Goal: Information Seeking & Learning: Check status

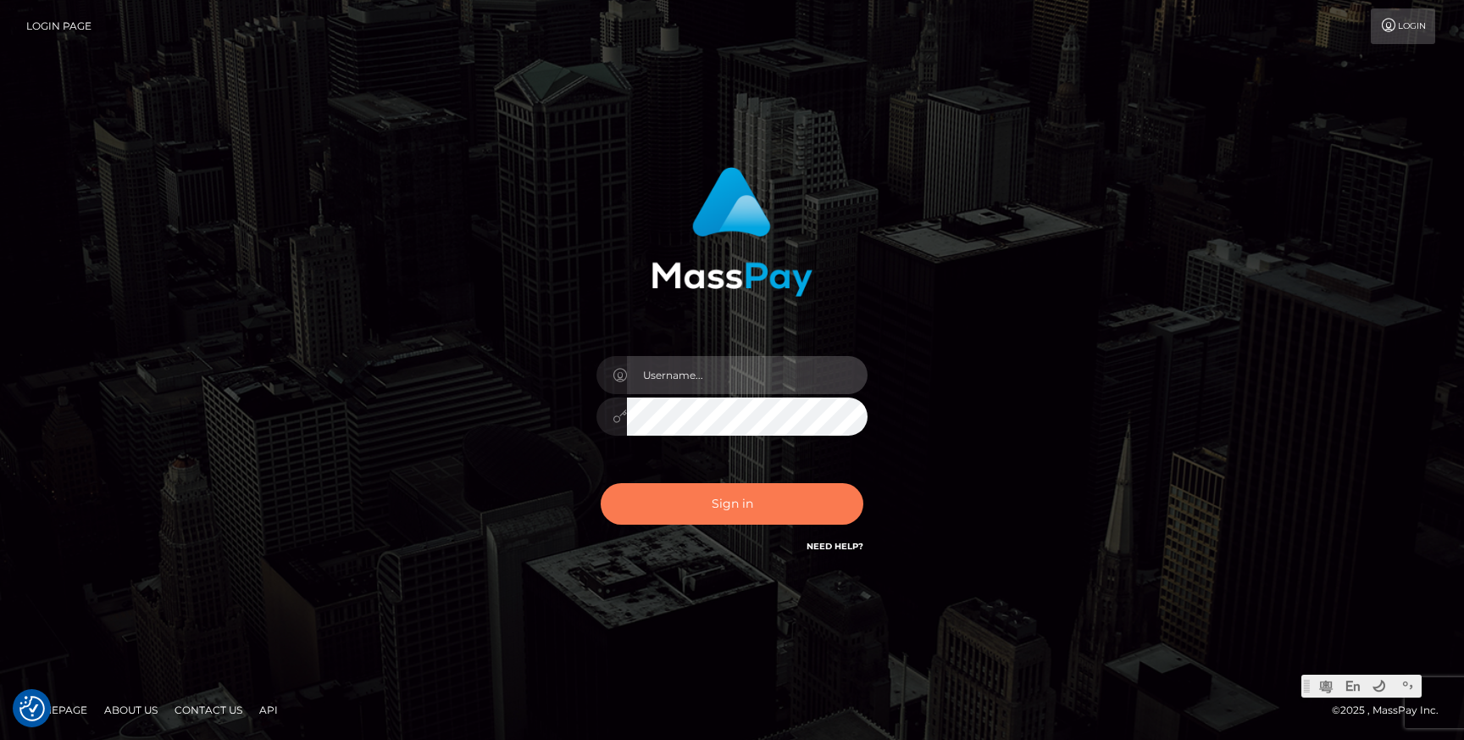
type input "Jonhill.barry"
click at [780, 513] on button "Sign in" at bounding box center [732, 504] width 263 height 42
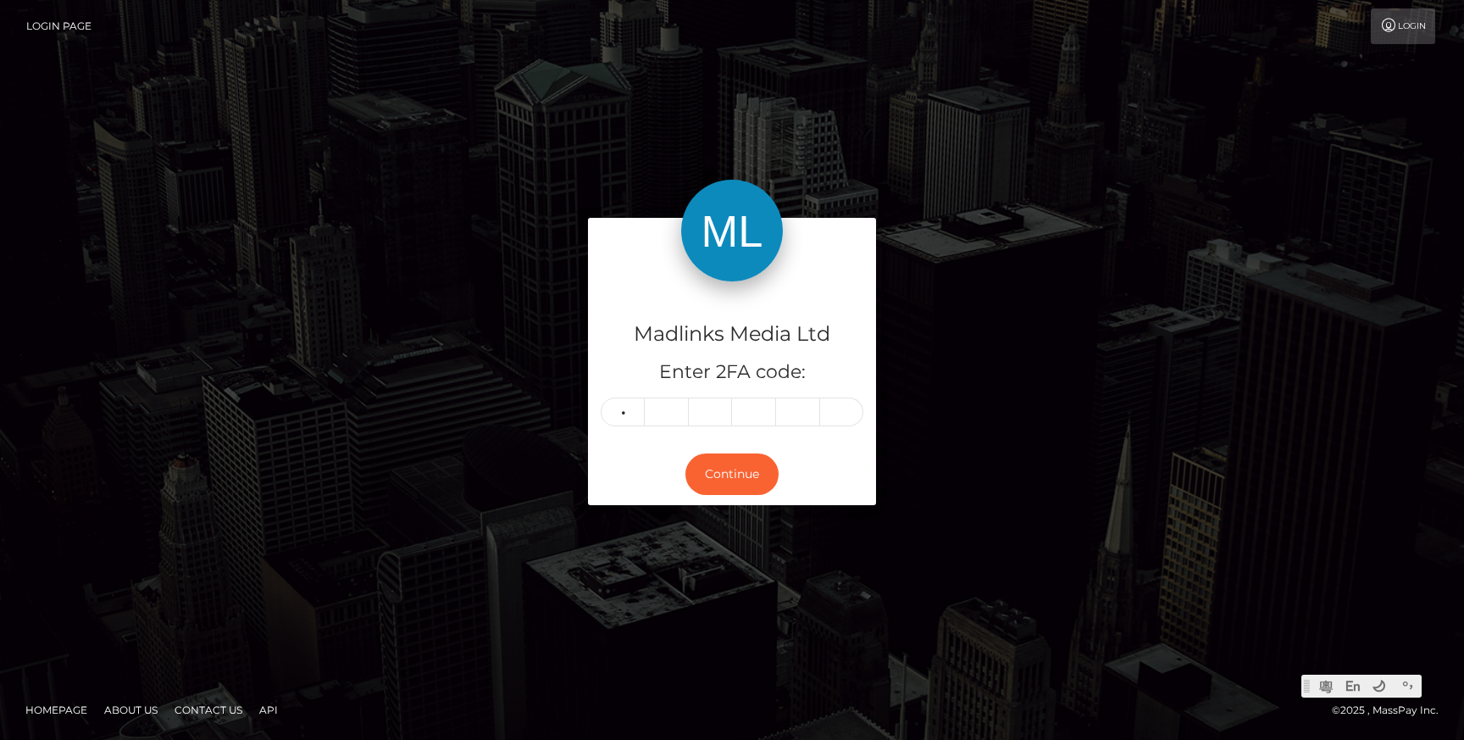
type input "5"
type input "7"
type input "9"
type input "5"
type input "3"
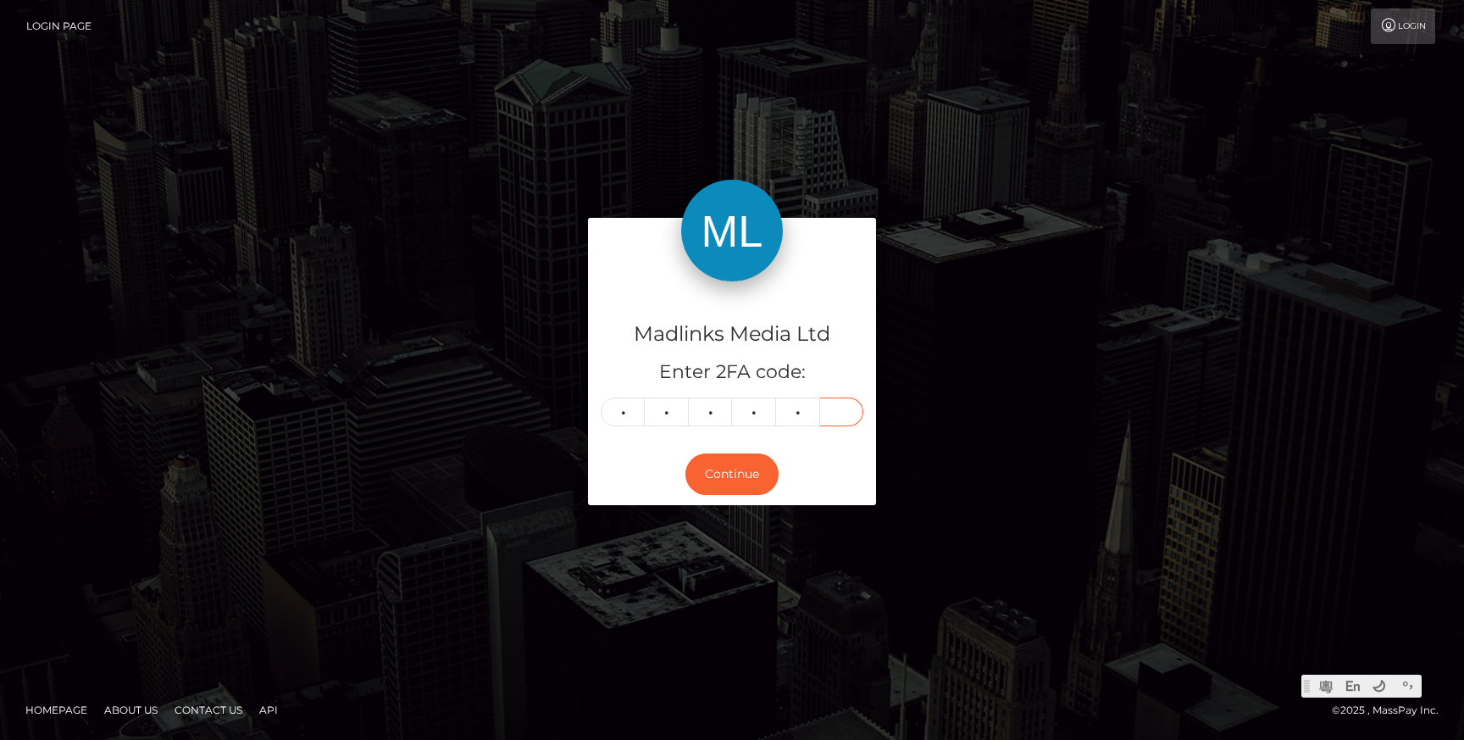
type input "6"
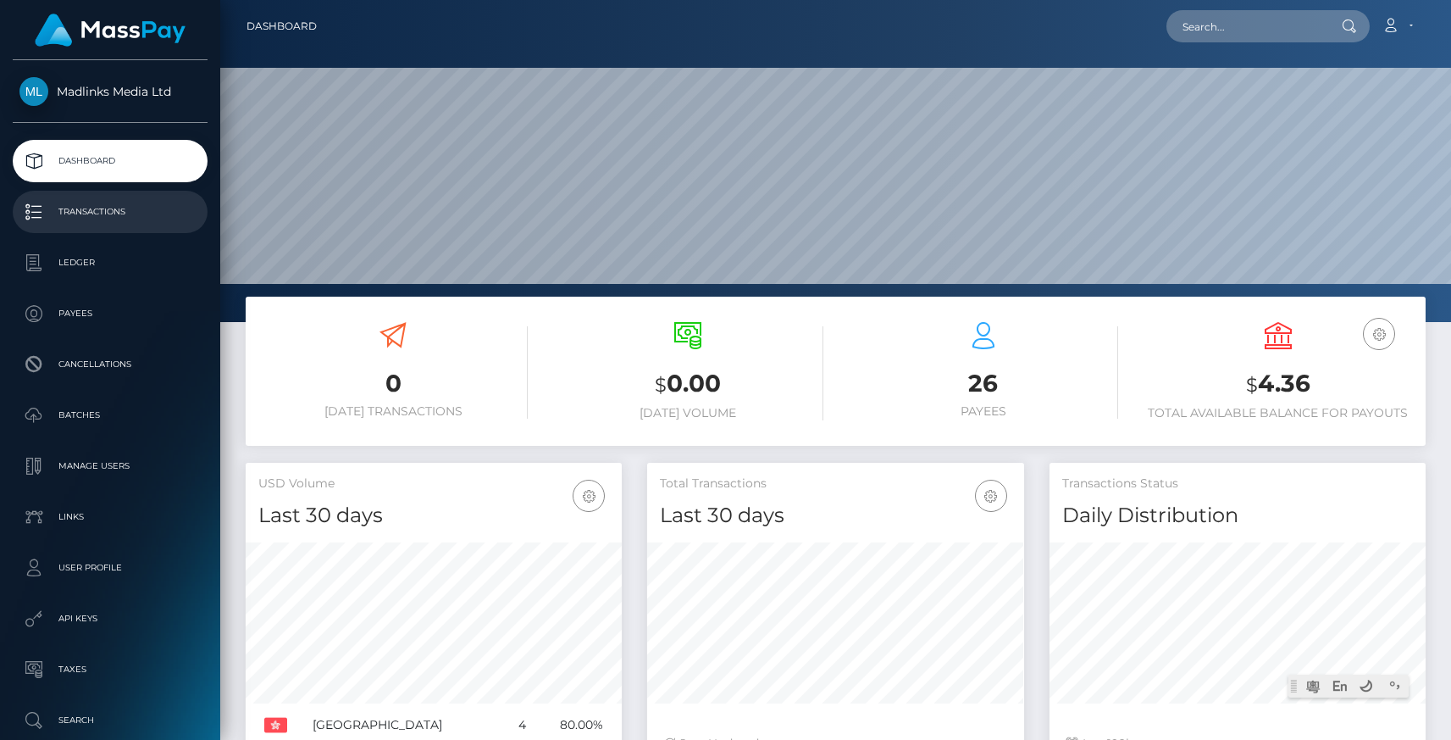
click at [96, 221] on p "Transactions" at bounding box center [109, 211] width 181 height 25
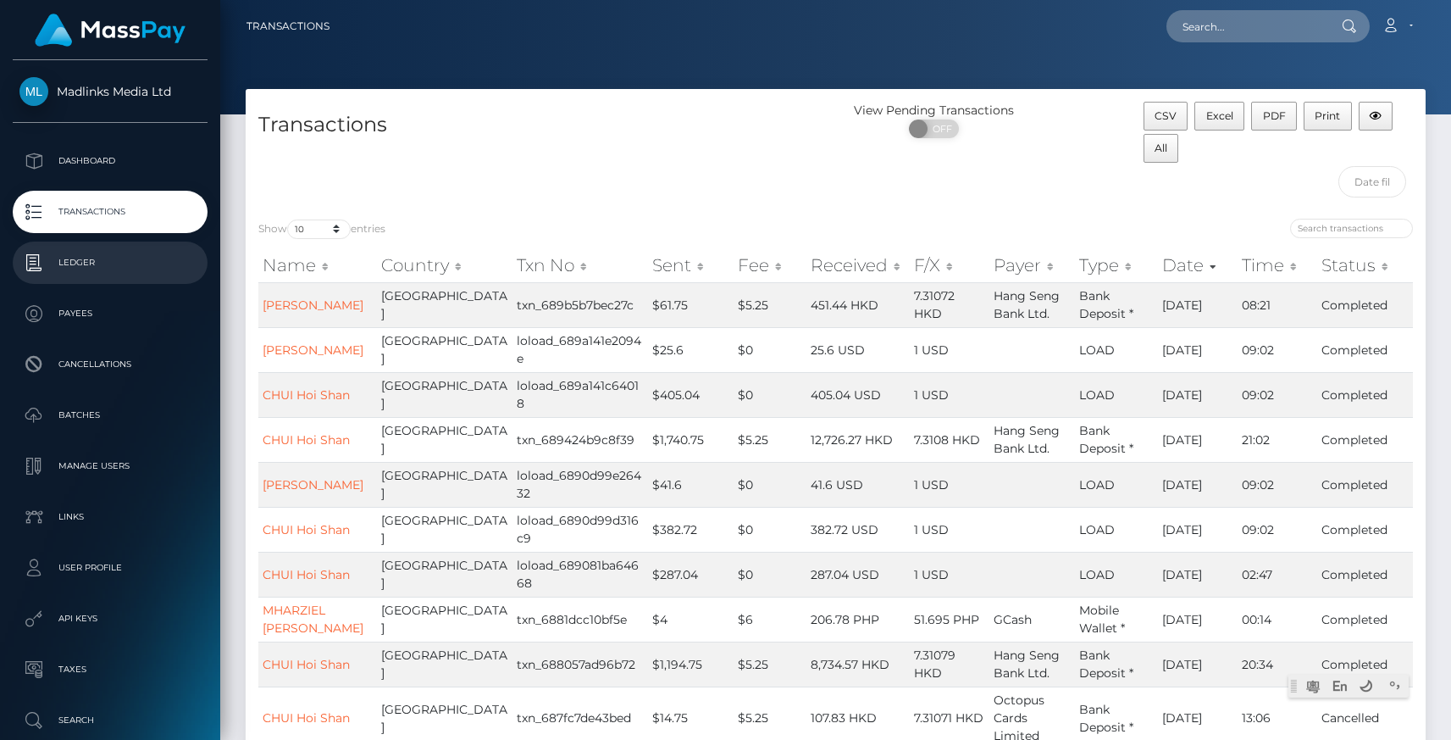
click at [71, 256] on p "Ledger" at bounding box center [109, 262] width 181 height 25
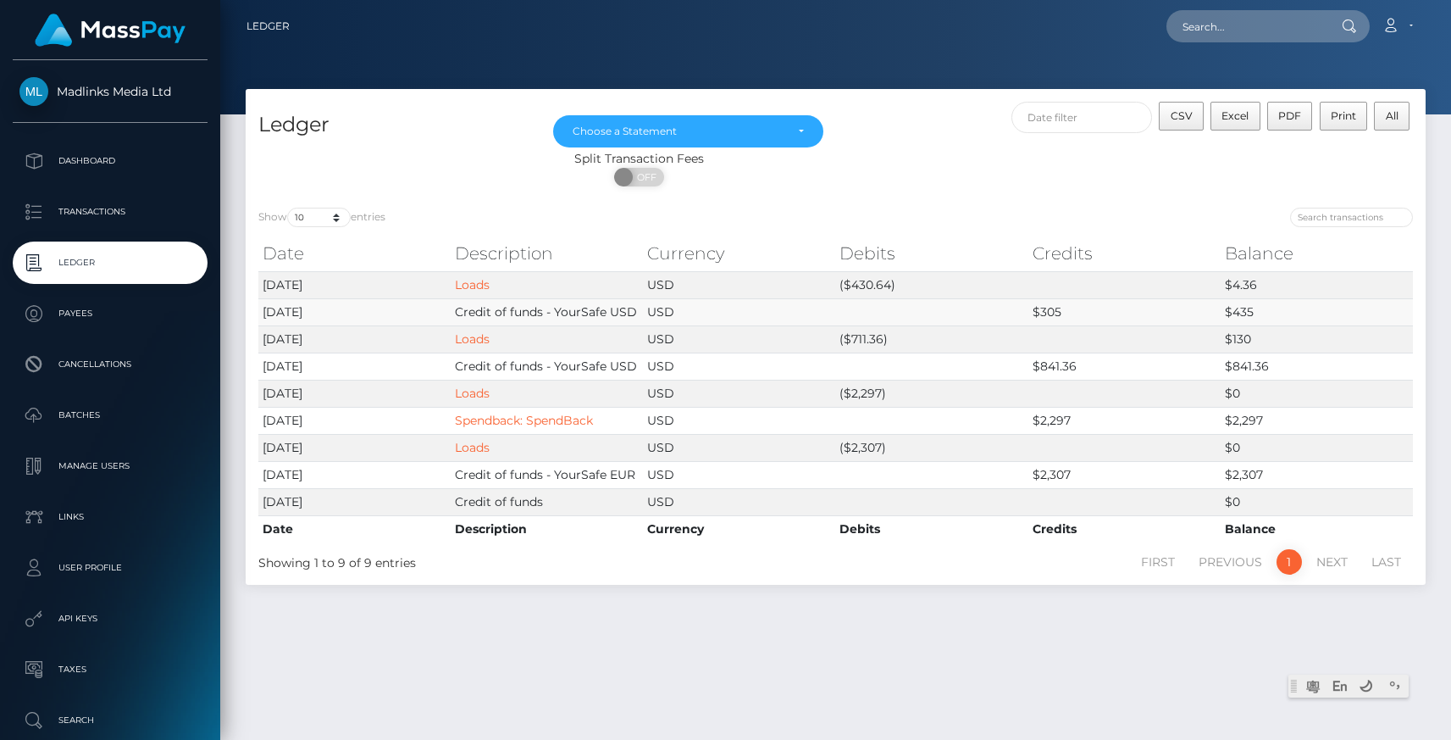
click at [303, 320] on td "2025-08-08" at bounding box center [354, 311] width 192 height 27
click at [328, 314] on td "2025-08-08" at bounding box center [354, 311] width 192 height 27
click at [96, 312] on p "Payees" at bounding box center [109, 313] width 181 height 25
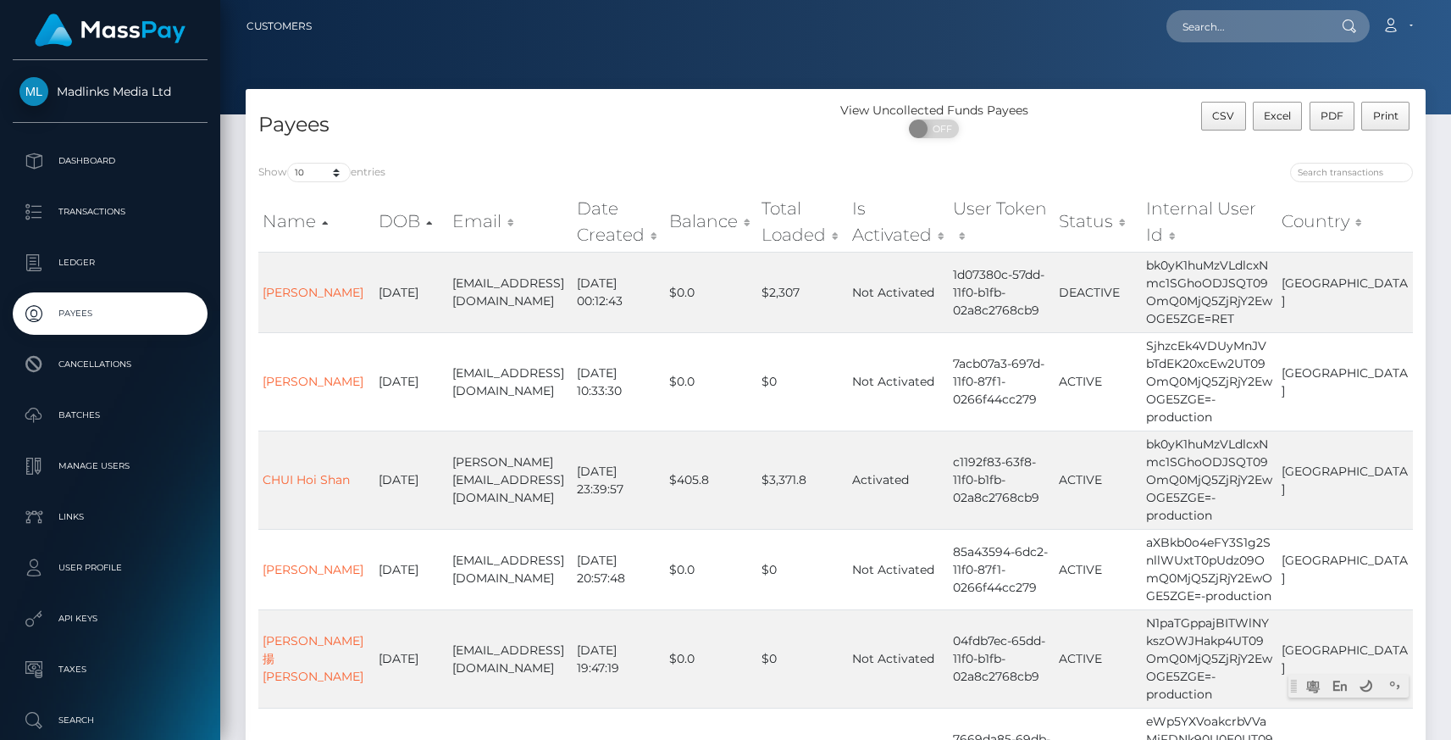
click at [79, 161] on p "Dashboard" at bounding box center [109, 160] width 181 height 25
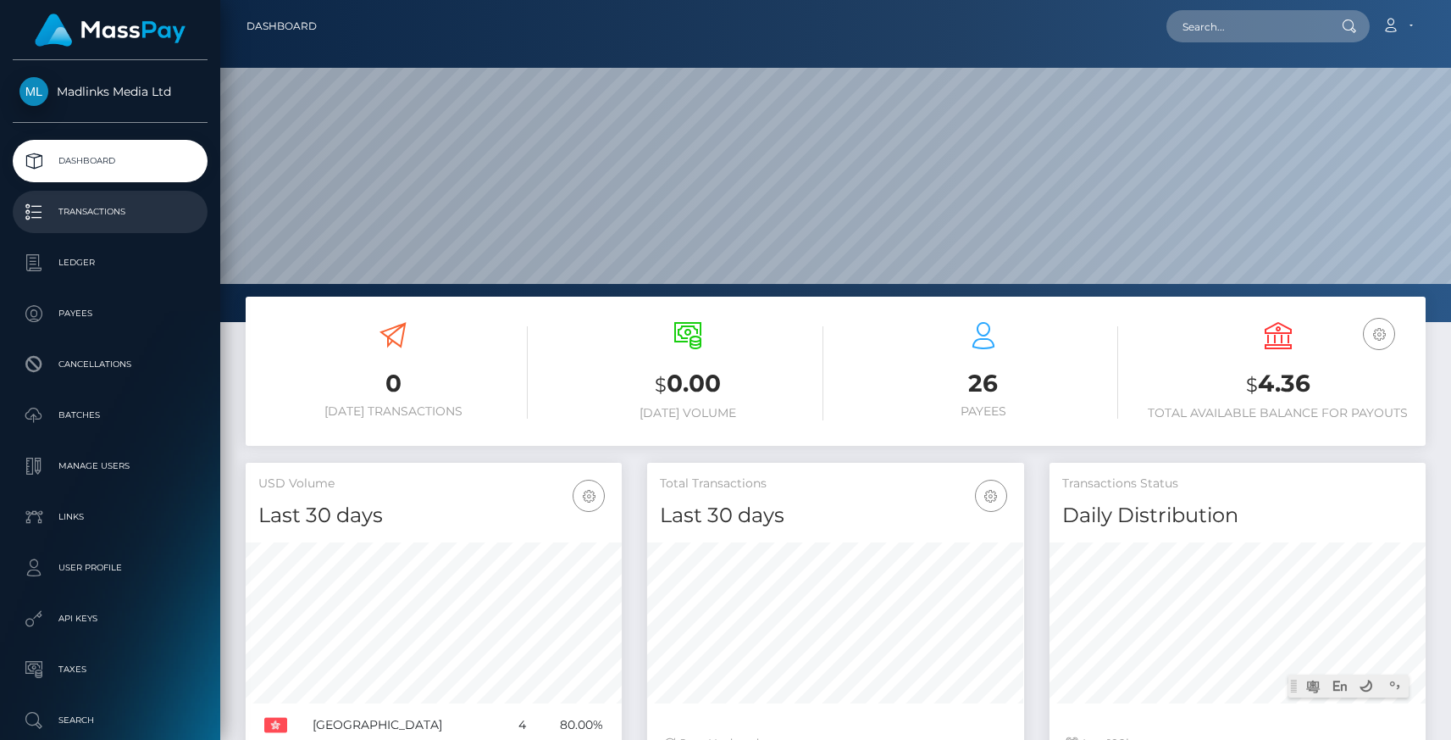
scroll to position [300, 376]
click at [93, 219] on p "Transactions" at bounding box center [109, 211] width 181 height 25
